Goal: Transaction & Acquisition: Purchase product/service

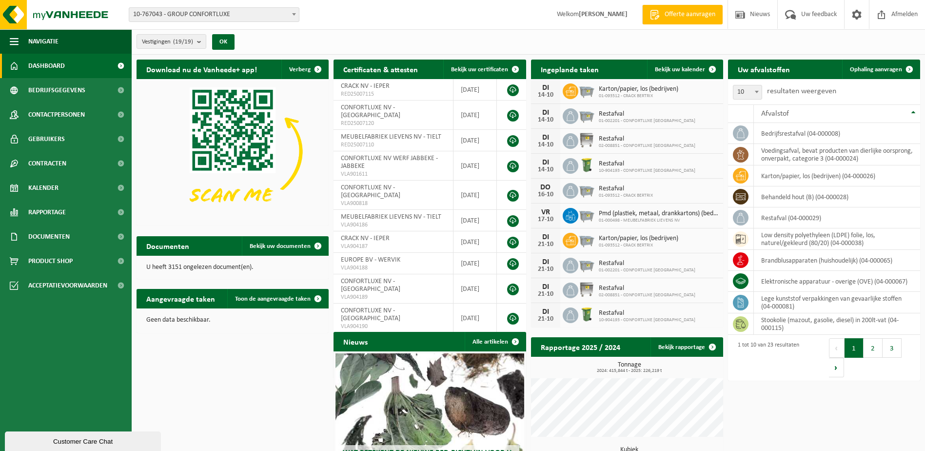
drag, startPoint x: 0, startPoint y: 0, endPoint x: 226, endPoint y: 361, distance: 425.7
click at [226, 361] on div "Download nu de Vanheede+ app! Verberg Certificaten & attesten Bekijk uw certifi…" at bounding box center [528, 293] width 789 height 477
click at [55, 258] on span "Product Shop" at bounding box center [50, 261] width 44 height 24
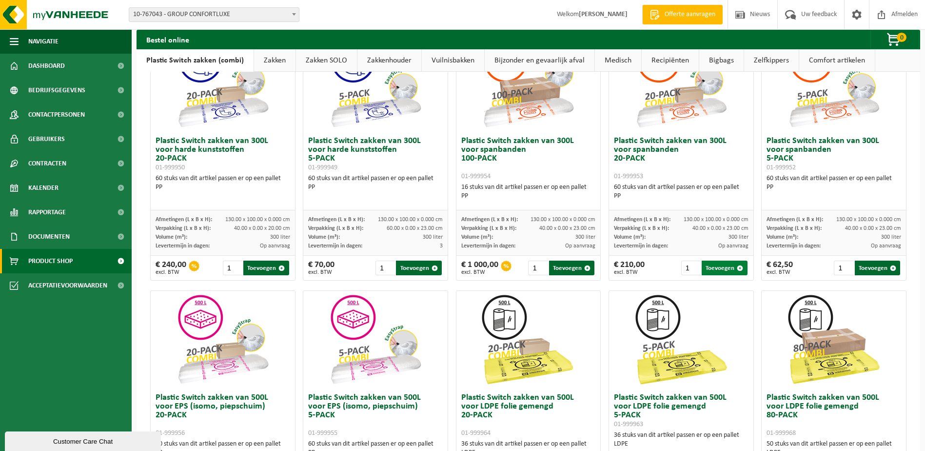
click at [729, 270] on button "Toevoegen" at bounding box center [724, 267] width 45 height 15
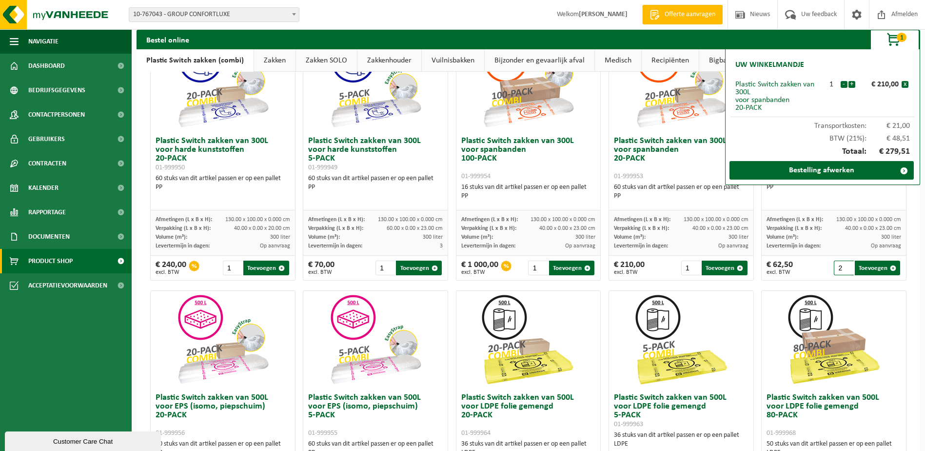
click at [840, 265] on input "2" at bounding box center [844, 267] width 20 height 15
click at [869, 270] on button "Toevoegen" at bounding box center [877, 267] width 45 height 15
type input "1"
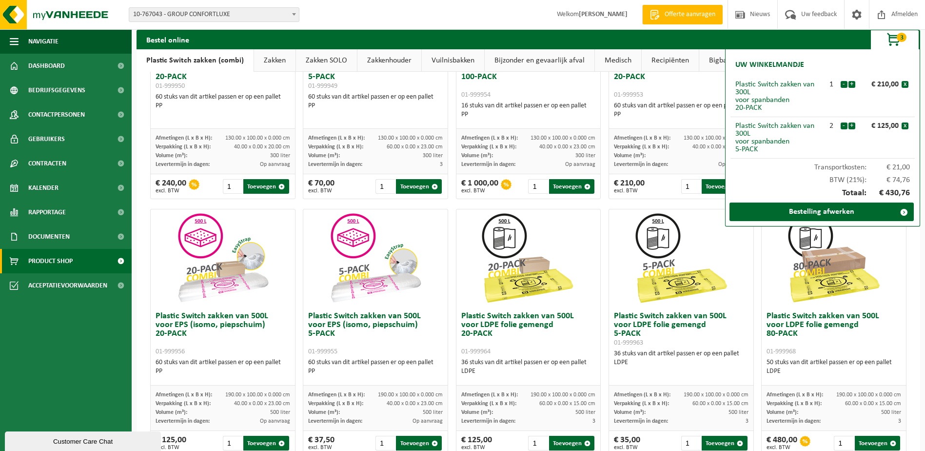
scroll to position [195, 0]
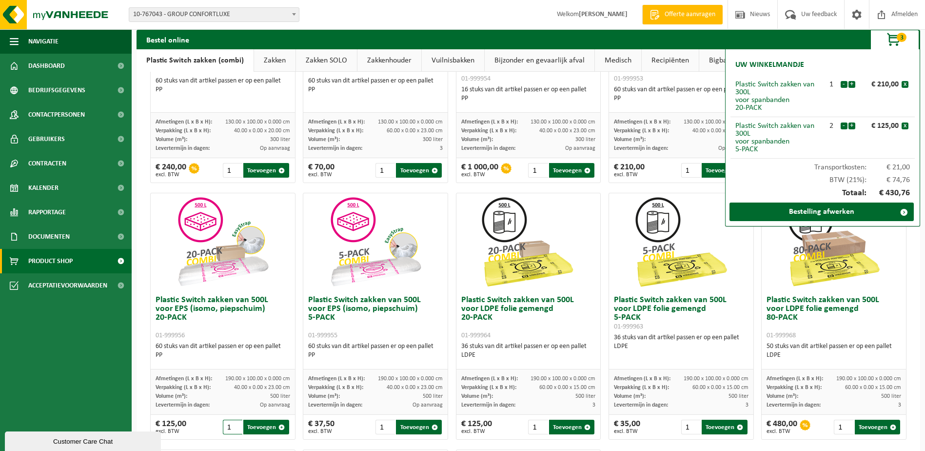
click at [234, 427] on input "1" at bounding box center [233, 426] width 20 height 15
click at [235, 424] on input "2" at bounding box center [233, 426] width 20 height 15
click at [254, 426] on button "Toevoegen" at bounding box center [265, 426] width 45 height 15
type input "1"
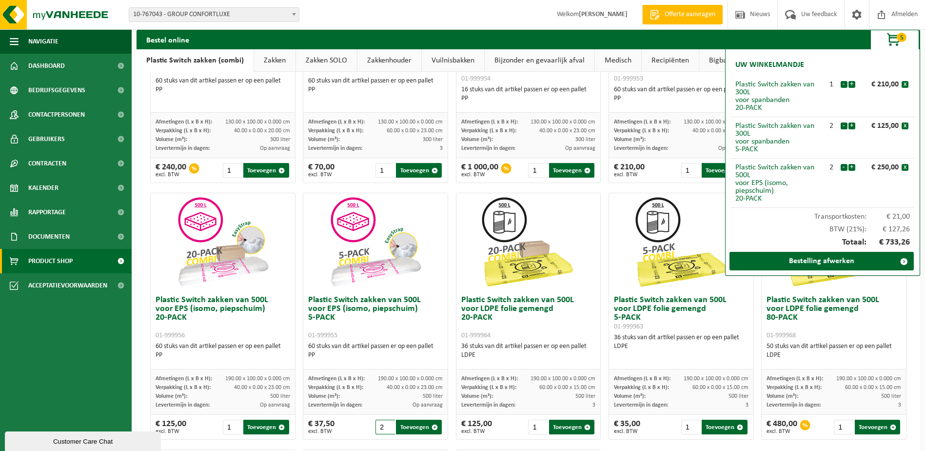
click at [386, 425] on input "2" at bounding box center [386, 426] width 20 height 15
click at [386, 425] on input "3" at bounding box center [386, 426] width 20 height 15
click at [385, 431] on input "3" at bounding box center [386, 426] width 20 height 15
click at [388, 430] on input "3" at bounding box center [386, 426] width 20 height 15
click at [386, 428] on input "2" at bounding box center [386, 426] width 20 height 15
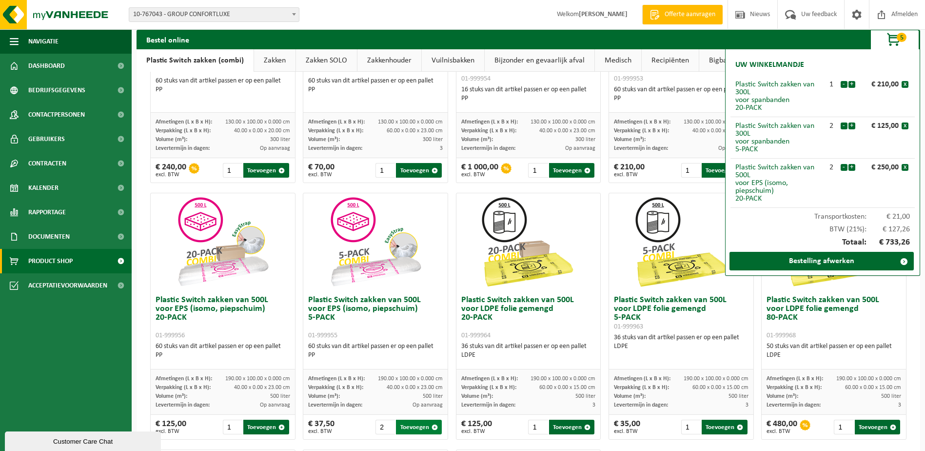
click at [414, 428] on button "Toevoegen" at bounding box center [418, 426] width 45 height 15
type input "1"
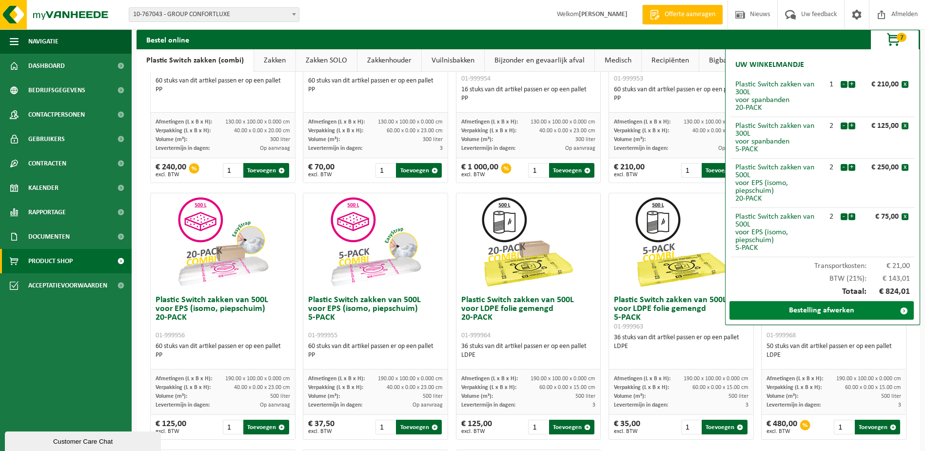
click at [834, 313] on link "Bestelling afwerken" at bounding box center [822, 310] width 184 height 19
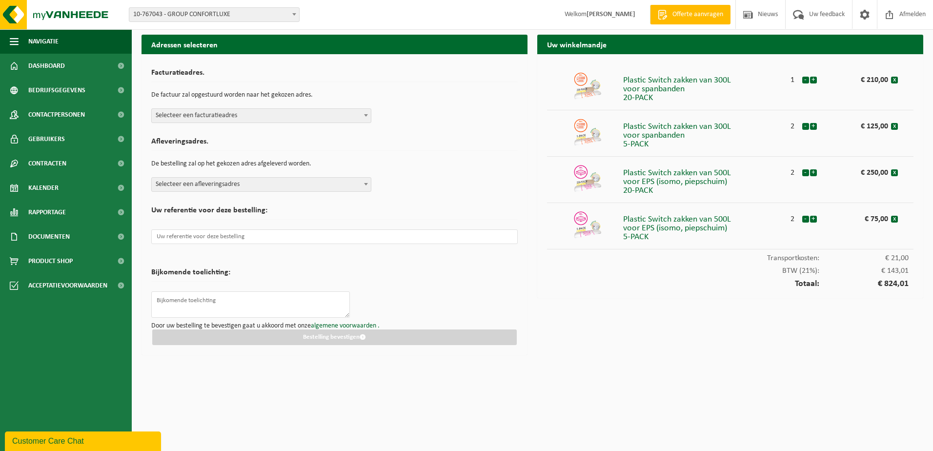
click at [357, 117] on span "Selecteer een facturatieadres" at bounding box center [261, 116] width 219 height 14
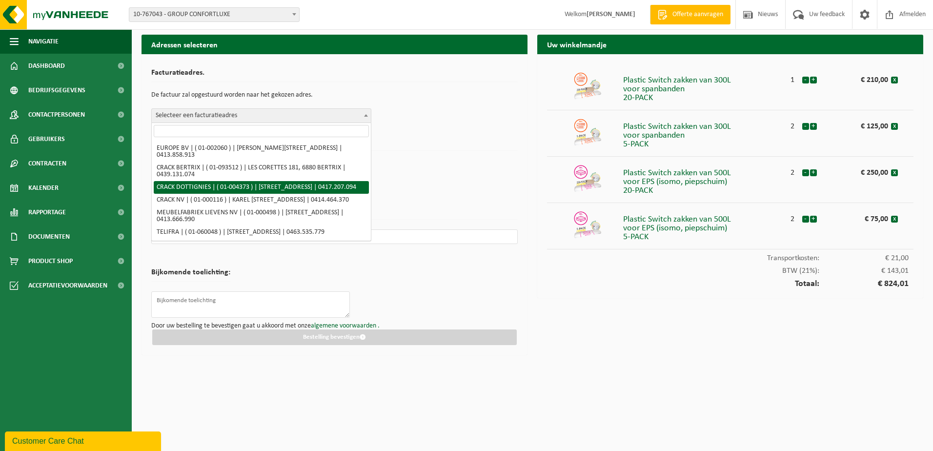
scroll to position [49, 0]
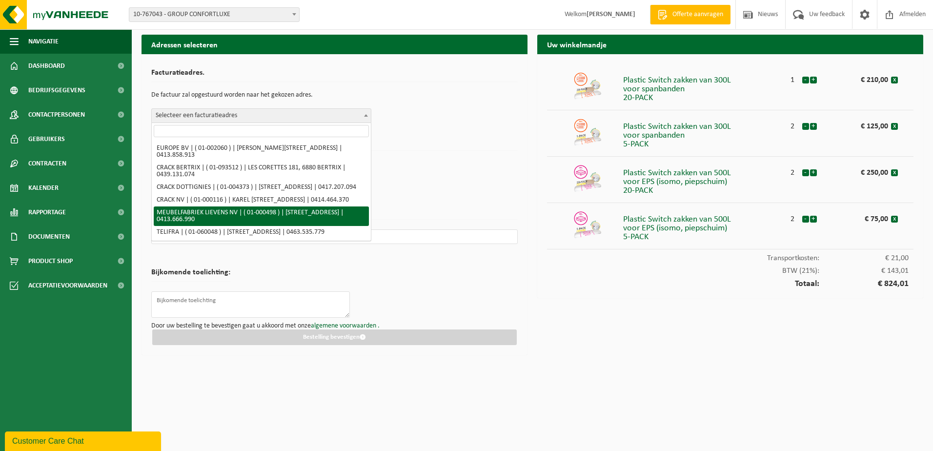
select select "59"
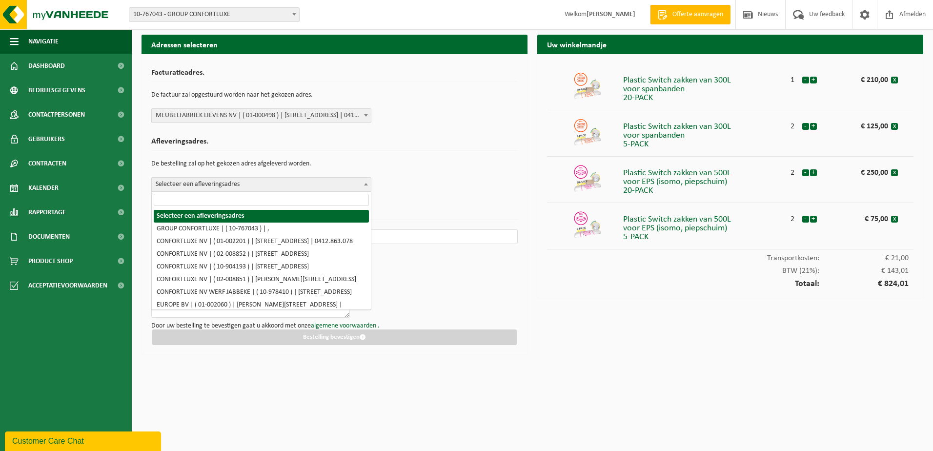
click at [237, 186] on span "Selecteer een afleveringsadres" at bounding box center [261, 185] width 219 height 14
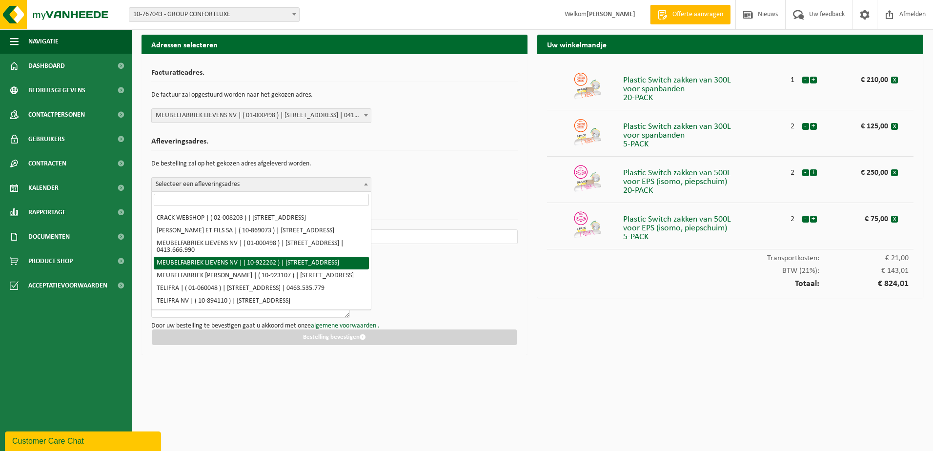
scroll to position [244, 0]
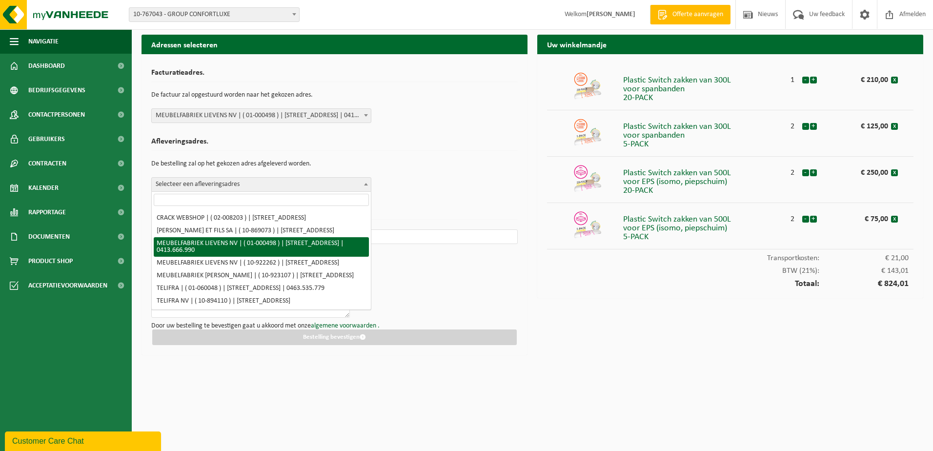
select select "59"
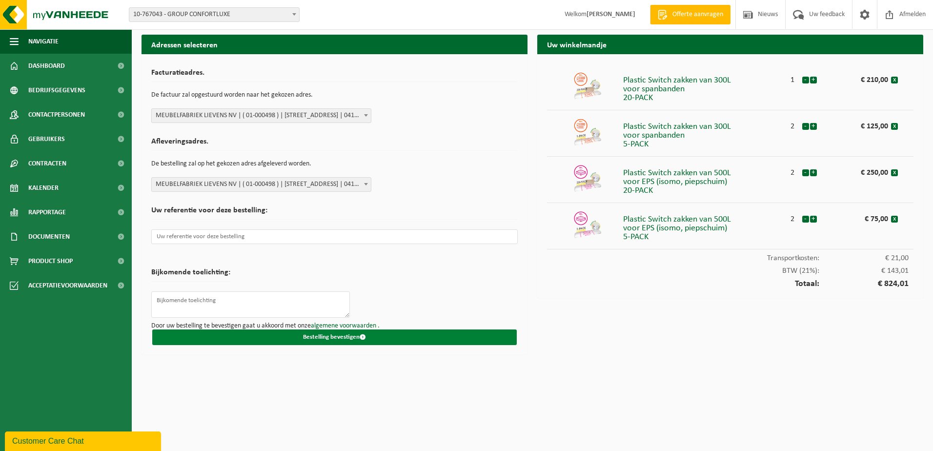
click at [323, 337] on button "Bestelling bevestigen" at bounding box center [334, 337] width 364 height 16
